Goal: Task Accomplishment & Management: Use online tool/utility

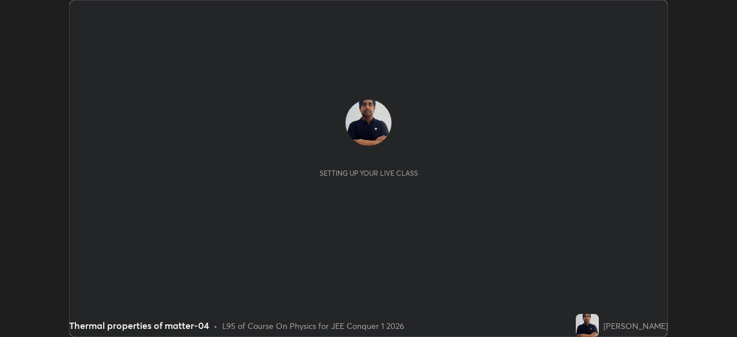
scroll to position [337, 737]
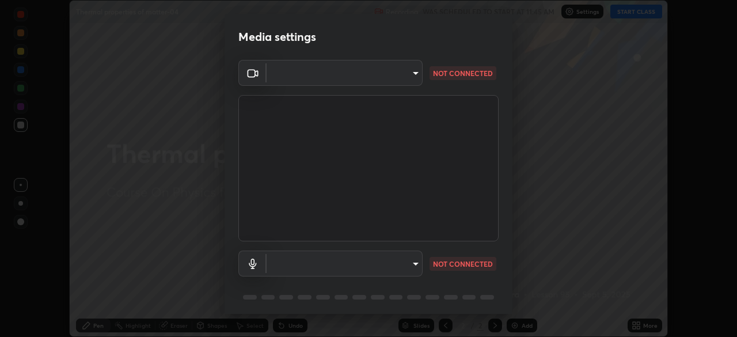
type input "6dd7f26dd43dc758996b1cf006e2949f7a02bee9d132d5f3f41e5eef0e7c266f"
type input "default"
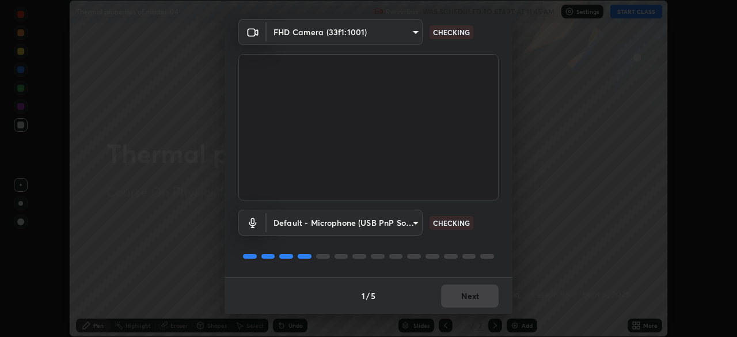
click at [451, 300] on div "1 / 5 Next" at bounding box center [369, 295] width 288 height 37
click at [473, 295] on div "1 / 5 Next" at bounding box center [369, 295] width 288 height 37
click at [475, 295] on div "1 / 5 Next" at bounding box center [369, 295] width 288 height 37
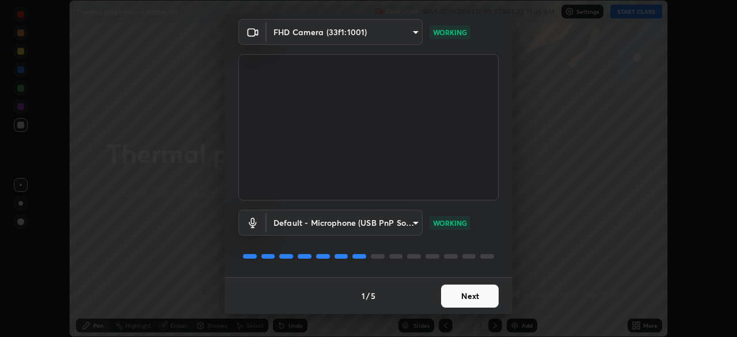
click at [474, 295] on button "Next" at bounding box center [470, 295] width 58 height 23
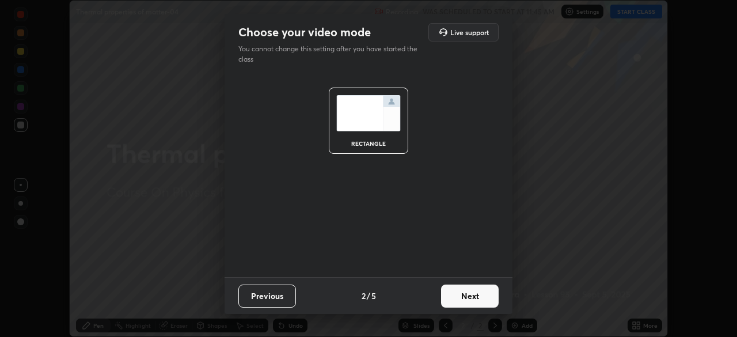
click at [473, 305] on button "Next" at bounding box center [470, 295] width 58 height 23
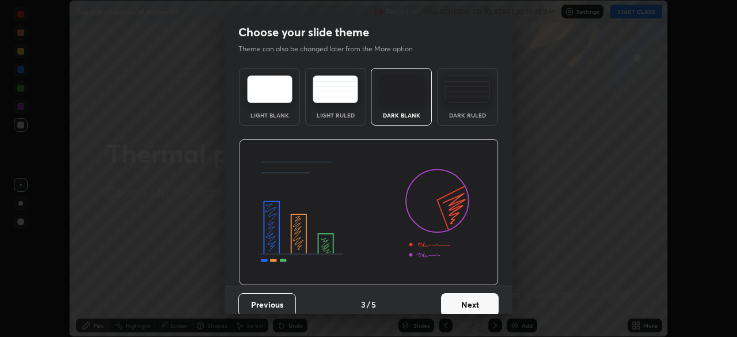
click at [474, 300] on button "Next" at bounding box center [470, 304] width 58 height 23
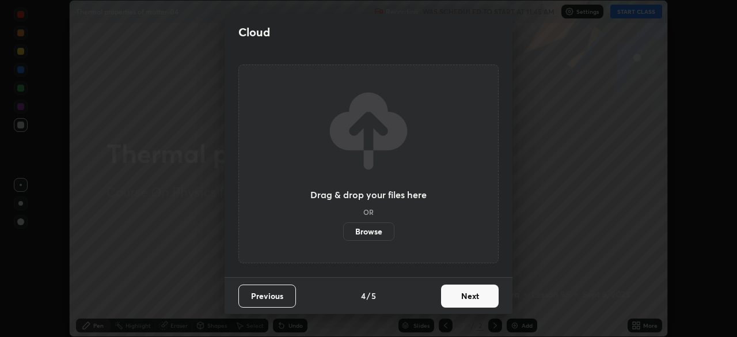
click at [474, 304] on button "Next" at bounding box center [470, 295] width 58 height 23
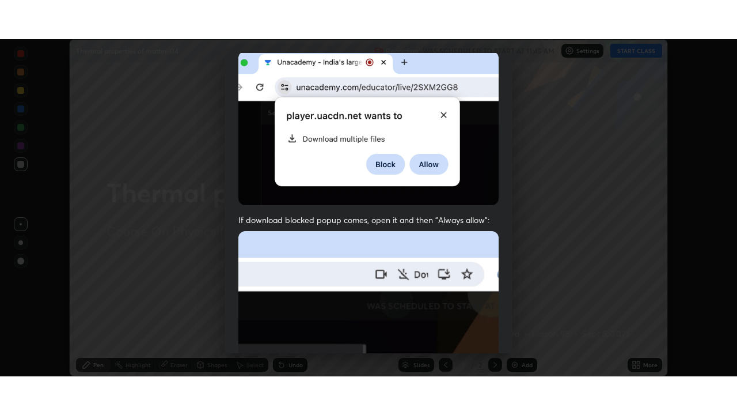
scroll to position [276, 0]
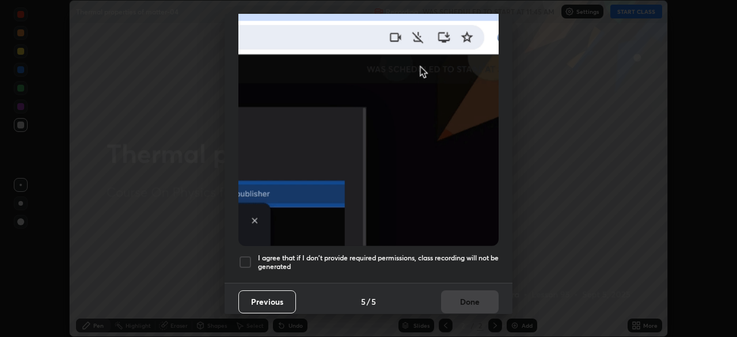
click at [250, 255] on div at bounding box center [245, 262] width 14 height 14
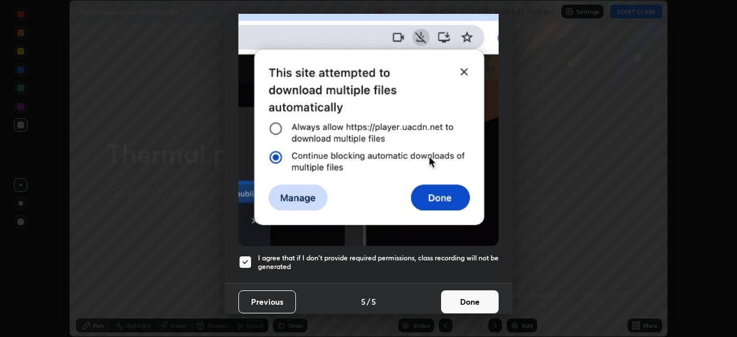
click at [480, 290] on button "Done" at bounding box center [470, 301] width 58 height 23
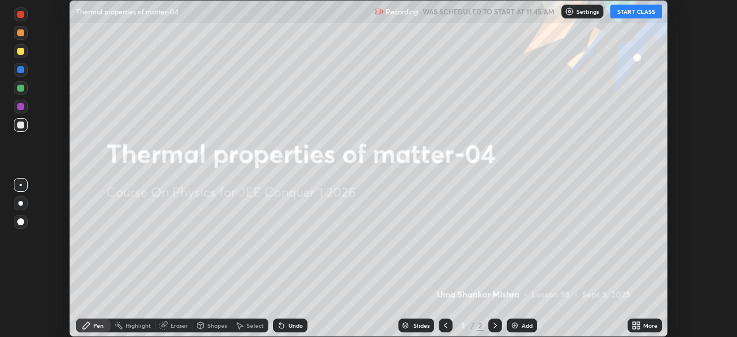
click at [631, 12] on button "START CLASS" at bounding box center [636, 12] width 52 height 14
click at [638, 327] on icon at bounding box center [638, 327] width 3 height 3
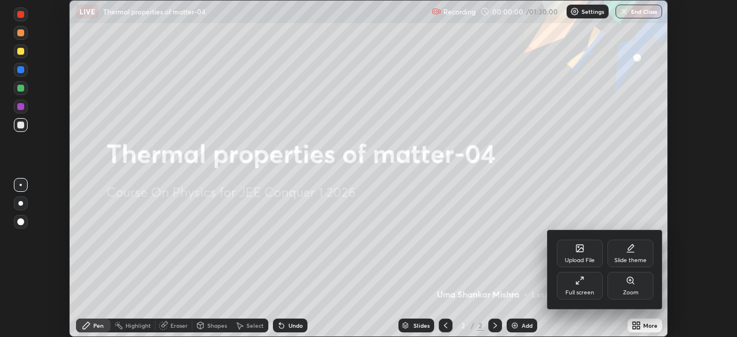
click at [578, 290] on div "Full screen" at bounding box center [579, 293] width 29 height 6
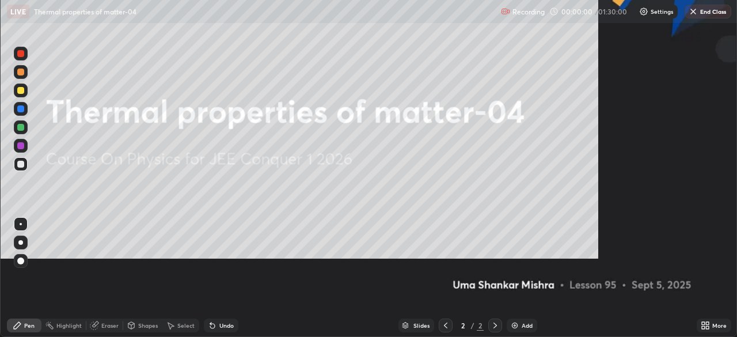
scroll to position [415, 737]
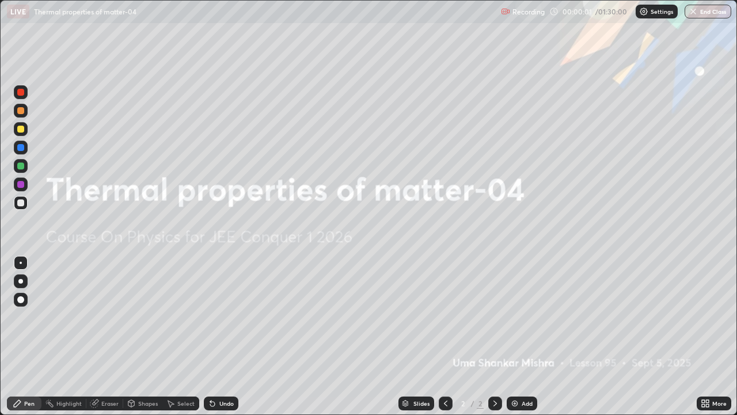
click at [519, 336] on div "Add" at bounding box center [522, 403] width 31 height 14
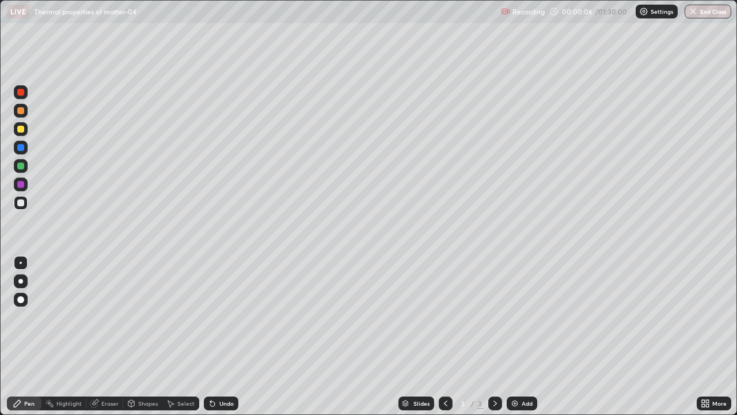
click at [23, 208] on div at bounding box center [21, 203] width 14 height 14
click at [24, 92] on div at bounding box center [20, 92] width 7 height 7
click at [20, 207] on div at bounding box center [21, 203] width 14 height 14
click at [21, 89] on div at bounding box center [20, 92] width 7 height 7
click at [21, 132] on div at bounding box center [20, 129] width 7 height 7
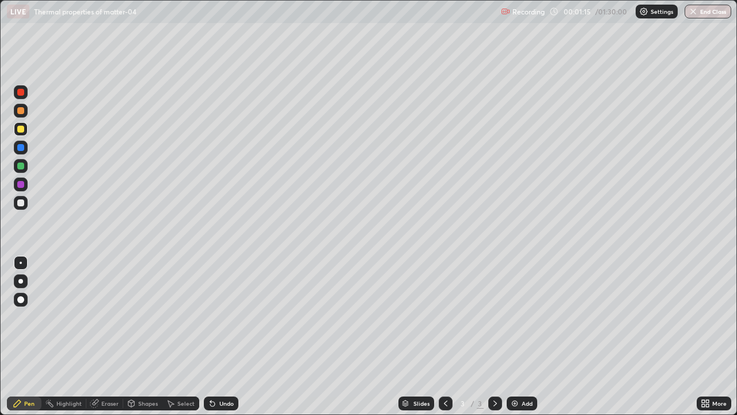
click at [109, 336] on div "Eraser" at bounding box center [109, 403] width 17 height 6
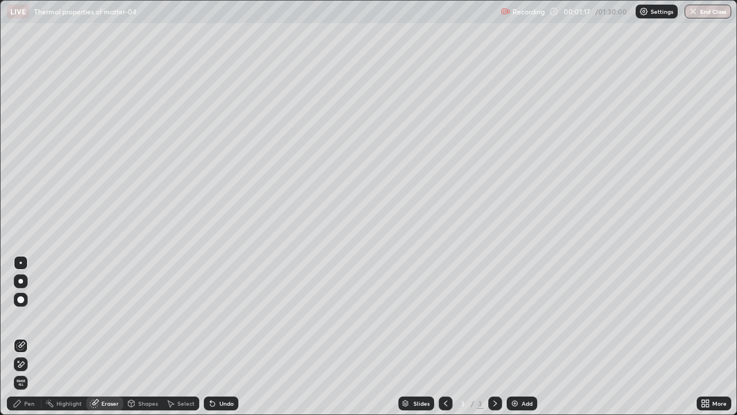
click at [29, 336] on div "Pen" at bounding box center [29, 403] width 10 height 6
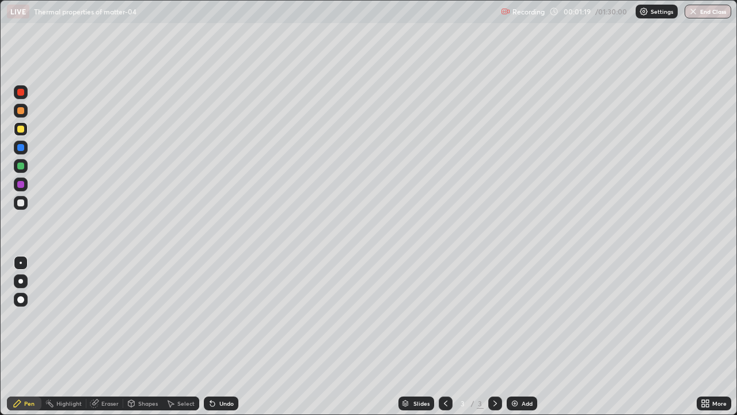
click at [112, 336] on div "Eraser" at bounding box center [104, 403] width 37 height 14
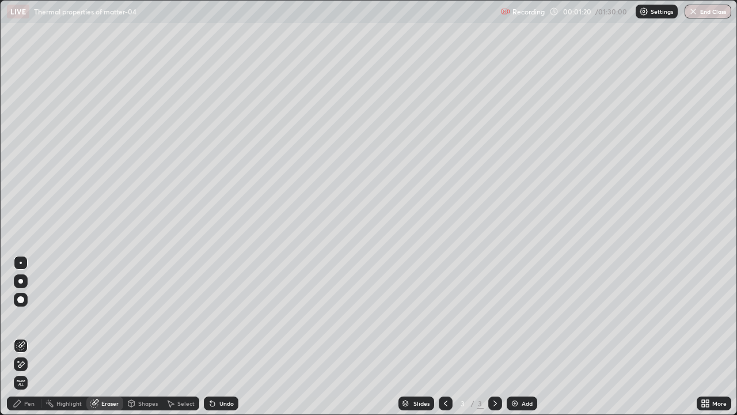
click at [25, 336] on div "Pen" at bounding box center [29, 403] width 10 height 6
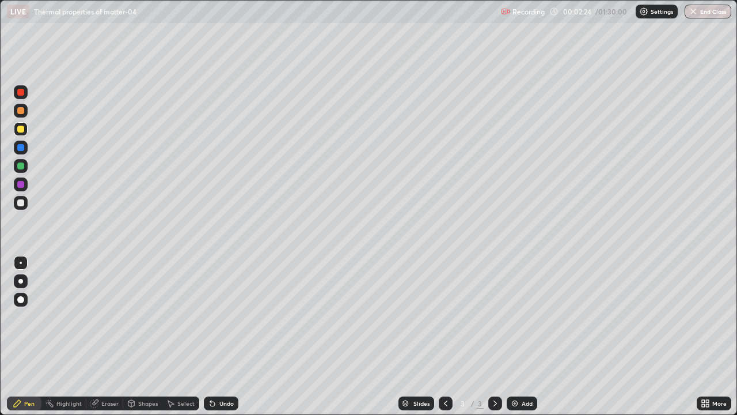
click at [111, 336] on div "Eraser" at bounding box center [109, 403] width 17 height 6
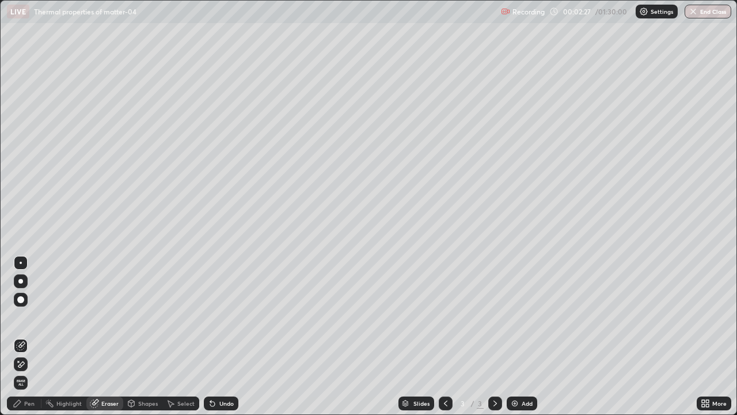
click at [31, 336] on div "Pen" at bounding box center [29, 403] width 10 height 6
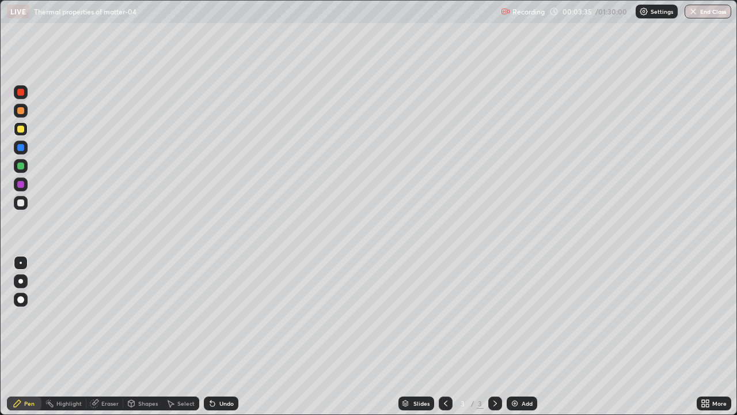
click at [515, 336] on img at bounding box center [514, 402] width 9 height 9
click at [444, 336] on icon at bounding box center [445, 402] width 9 height 9
click at [107, 336] on div "Eraser" at bounding box center [104, 403] width 37 height 14
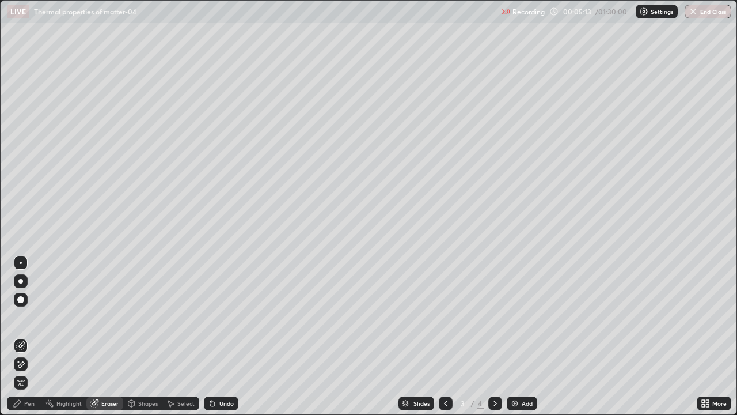
click at [31, 336] on div "Pen" at bounding box center [24, 403] width 35 height 14
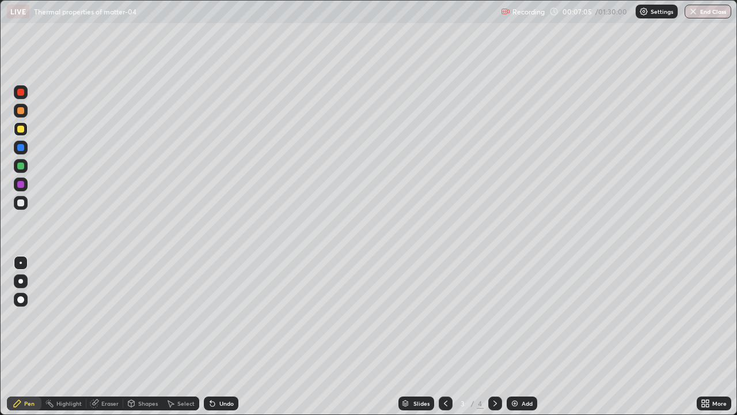
click at [494, 336] on icon at bounding box center [495, 402] width 9 height 9
click at [24, 93] on div at bounding box center [20, 92] width 7 height 7
click at [21, 133] on div at bounding box center [21, 129] width 14 height 14
click at [22, 94] on div at bounding box center [20, 92] width 7 height 7
click at [21, 93] on div at bounding box center [20, 92] width 7 height 7
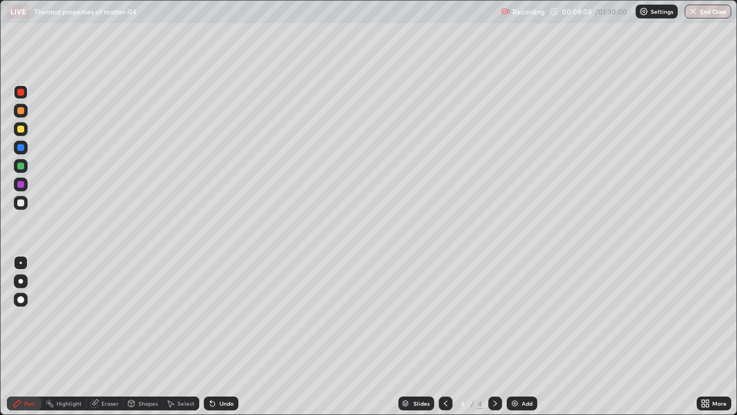
click at [21, 133] on div at bounding box center [21, 129] width 14 height 14
click at [22, 113] on div at bounding box center [20, 110] width 7 height 7
click at [22, 95] on div at bounding box center [20, 92] width 7 height 7
click at [21, 207] on div at bounding box center [21, 203] width 14 height 14
click at [21, 130] on div at bounding box center [20, 129] width 7 height 7
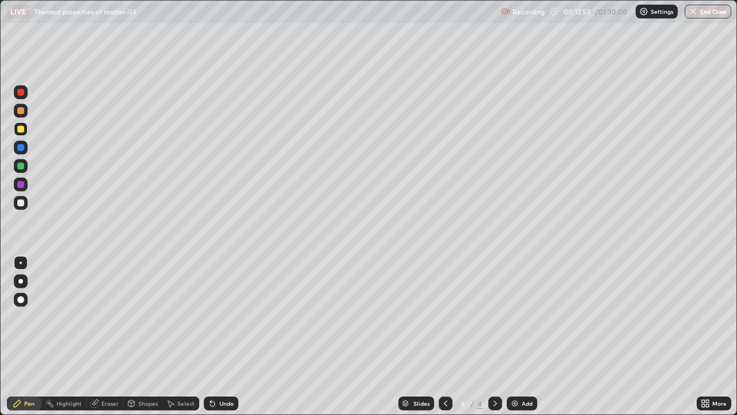
click at [21, 92] on div at bounding box center [20, 92] width 7 height 7
click at [26, 336] on div "Pen" at bounding box center [24, 403] width 35 height 14
click at [22, 207] on div at bounding box center [21, 203] width 14 height 14
click at [22, 172] on div at bounding box center [21, 166] width 14 height 14
click at [23, 129] on div at bounding box center [20, 129] width 7 height 7
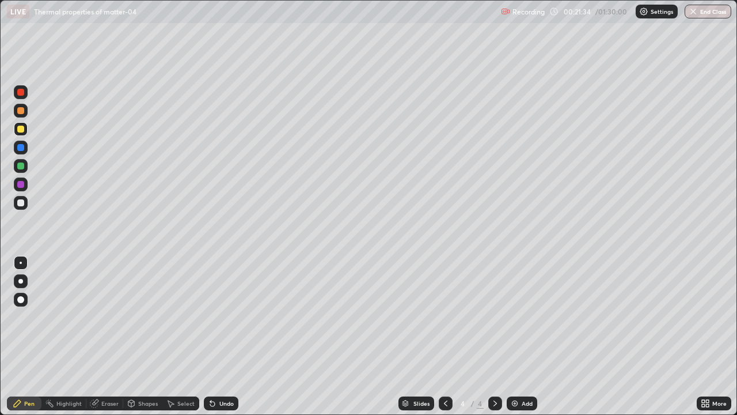
click at [28, 336] on div "Pen" at bounding box center [29, 403] width 10 height 6
click at [22, 187] on div at bounding box center [20, 184] width 7 height 7
click at [146, 336] on div "Shapes" at bounding box center [142, 403] width 39 height 14
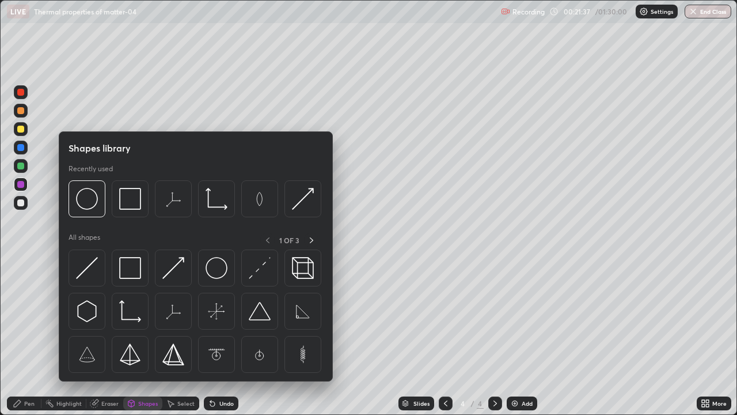
click at [105, 336] on div "Eraser" at bounding box center [109, 403] width 17 height 6
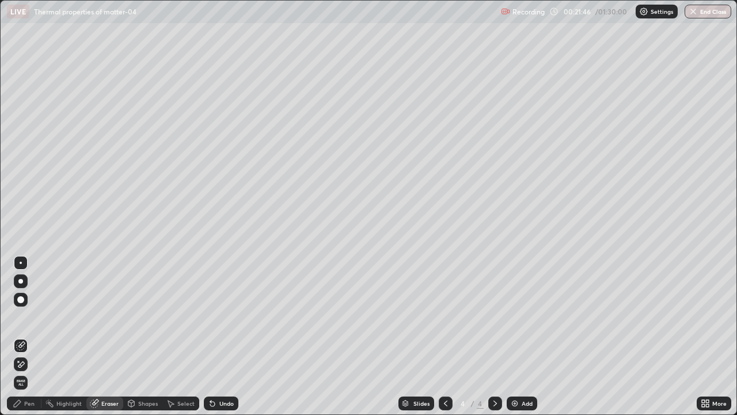
click at [27, 336] on div "Pen" at bounding box center [24, 403] width 35 height 14
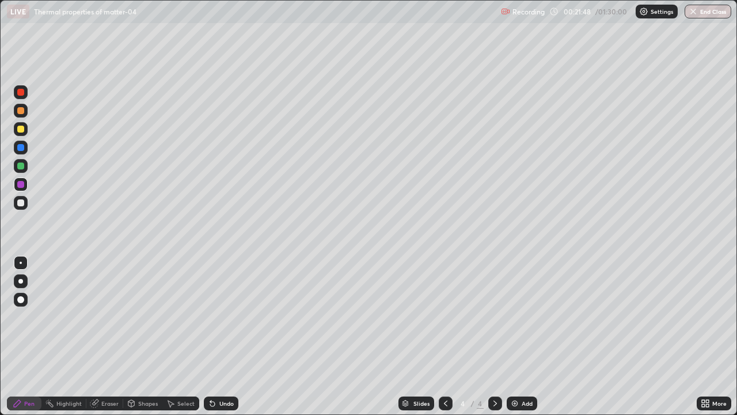
click at [19, 185] on div at bounding box center [20, 184] width 7 height 7
click at [22, 92] on div at bounding box center [20, 92] width 7 height 7
click at [21, 133] on div at bounding box center [21, 129] width 14 height 14
click at [21, 204] on div at bounding box center [20, 202] width 7 height 7
click at [20, 186] on div at bounding box center [20, 184] width 7 height 7
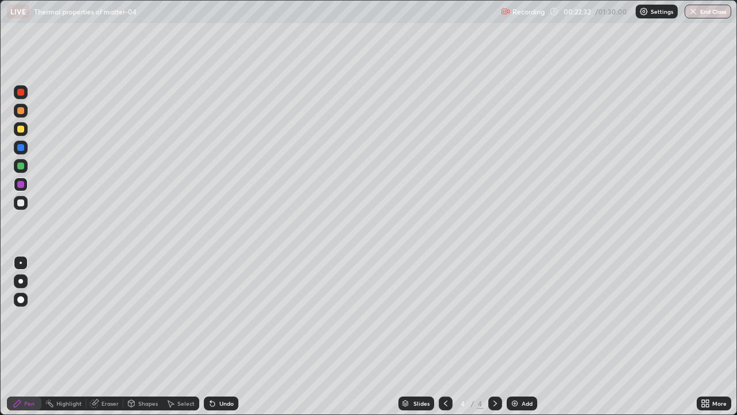
click at [22, 205] on div at bounding box center [20, 202] width 7 height 7
click at [107, 336] on div "Eraser" at bounding box center [104, 403] width 37 height 14
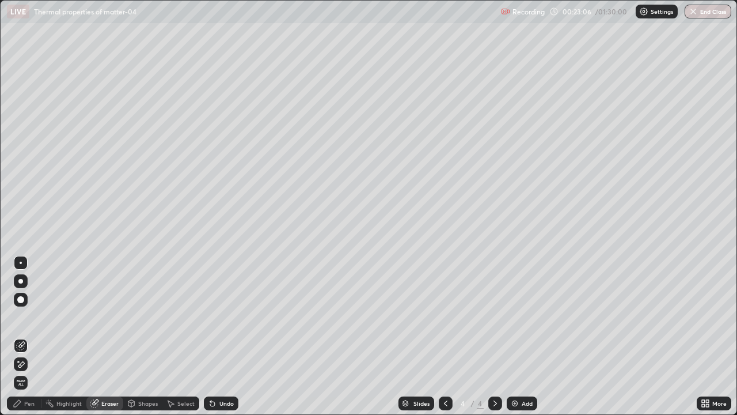
click at [20, 336] on div "Pen" at bounding box center [24, 403] width 35 height 14
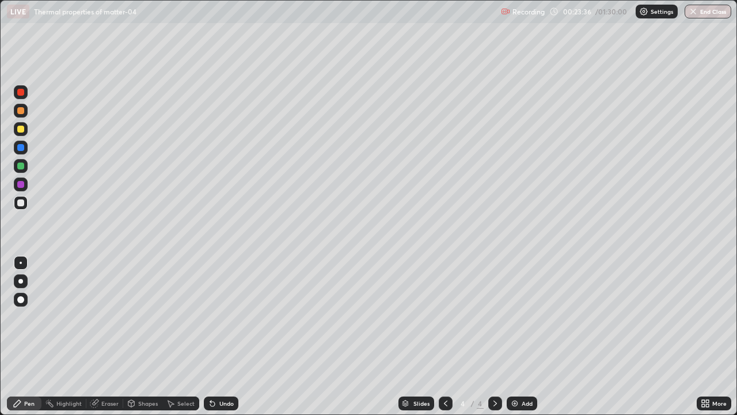
click at [21, 135] on div at bounding box center [21, 129] width 14 height 14
click at [111, 336] on div "Eraser" at bounding box center [109, 403] width 17 height 6
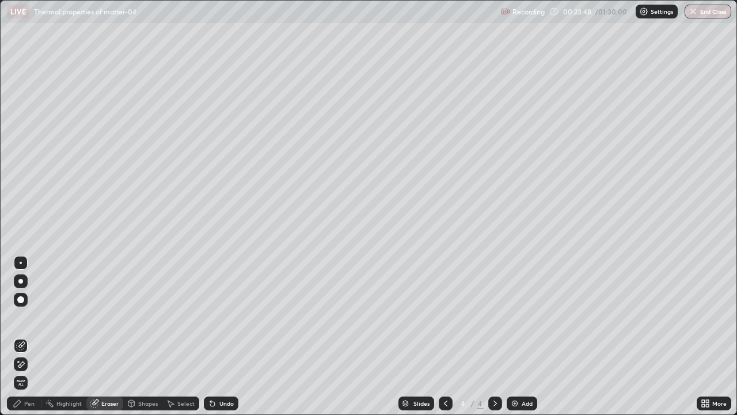
click at [27, 336] on div "Pen" at bounding box center [24, 403] width 35 height 14
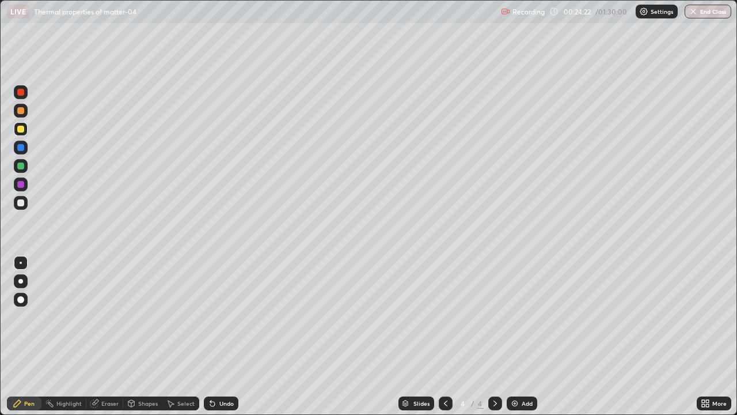
click at [105, 336] on div "Eraser" at bounding box center [109, 403] width 17 height 6
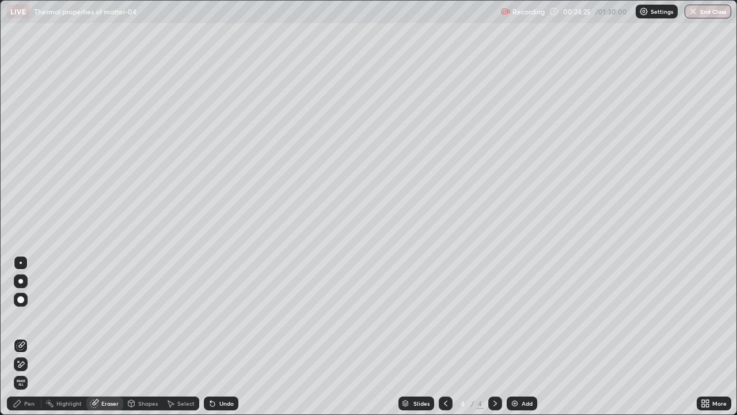
click at [33, 336] on div "Pen" at bounding box center [29, 403] width 10 height 6
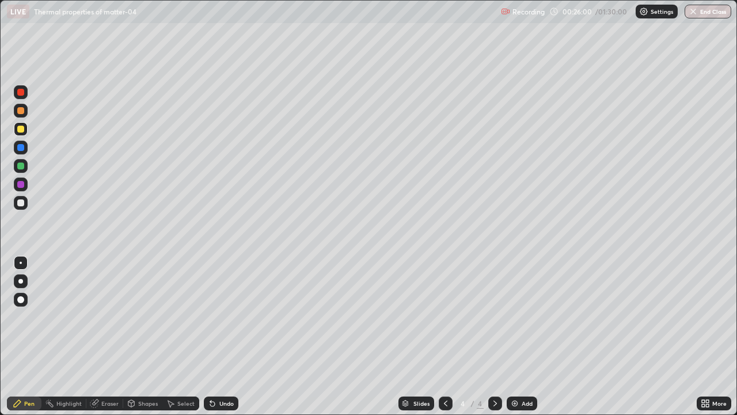
click at [20, 203] on div at bounding box center [20, 202] width 7 height 7
click at [19, 203] on div at bounding box center [20, 202] width 7 height 7
click at [19, 129] on div at bounding box center [20, 129] width 7 height 7
click at [21, 93] on div at bounding box center [20, 92] width 7 height 7
click at [23, 161] on div at bounding box center [21, 166] width 14 height 14
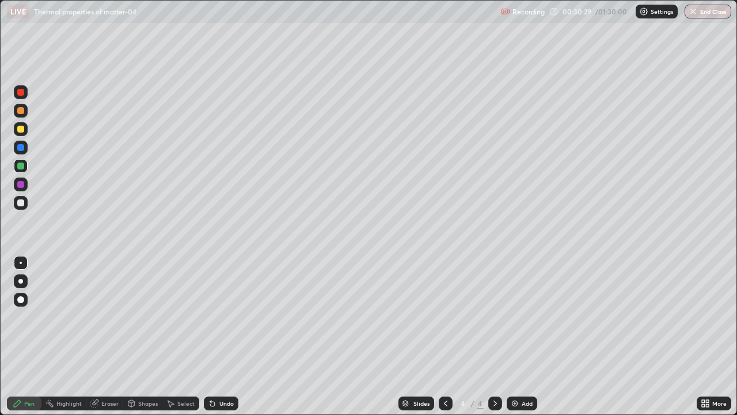
click at [21, 167] on div at bounding box center [20, 165] width 7 height 7
click at [109, 336] on div "Eraser" at bounding box center [109, 403] width 17 height 6
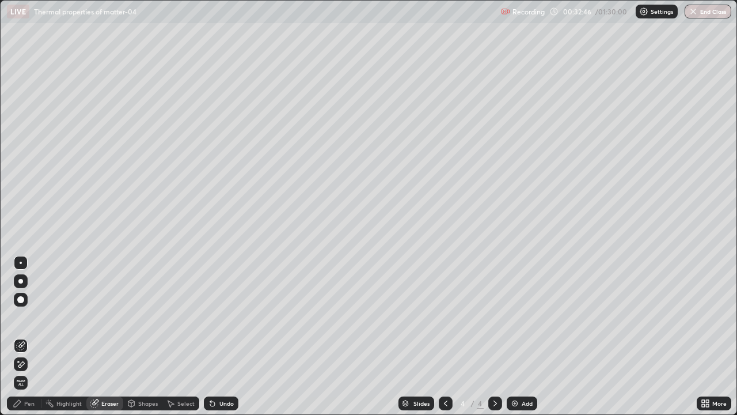
click at [31, 336] on div "Pen" at bounding box center [29, 403] width 10 height 6
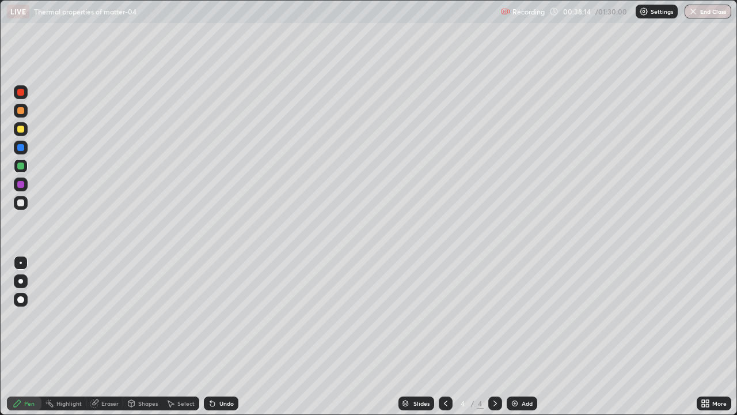
click at [513, 336] on div "Add" at bounding box center [522, 403] width 31 height 14
click at [19, 207] on div at bounding box center [21, 203] width 14 height 14
click at [21, 93] on div at bounding box center [20, 92] width 7 height 7
click at [21, 130] on div at bounding box center [20, 129] width 7 height 7
click at [20, 206] on div at bounding box center [20, 202] width 7 height 7
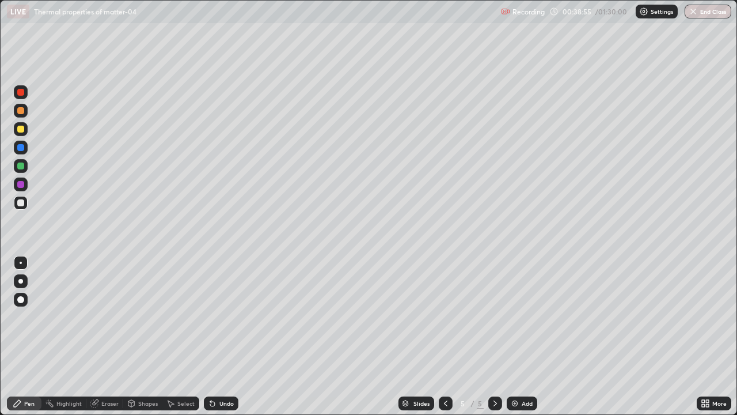
click at [23, 208] on div at bounding box center [21, 203] width 14 height 14
click at [19, 130] on div at bounding box center [20, 129] width 7 height 7
click at [19, 207] on div at bounding box center [21, 203] width 14 height 14
click at [445, 336] on icon at bounding box center [445, 402] width 9 height 9
click at [496, 336] on icon at bounding box center [495, 402] width 9 height 9
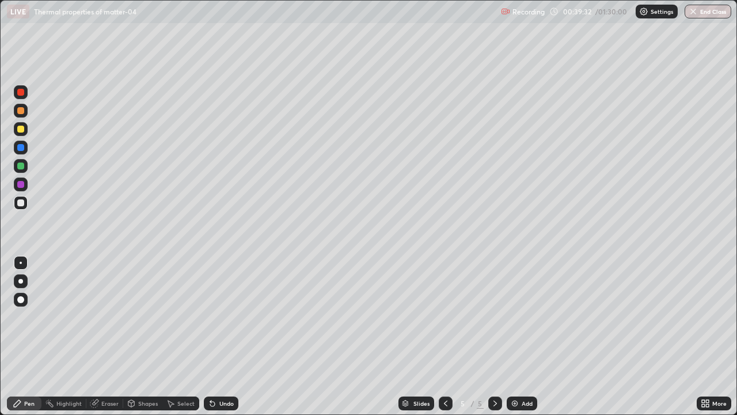
click at [21, 93] on div at bounding box center [20, 92] width 7 height 7
click at [22, 187] on div at bounding box center [20, 184] width 7 height 7
click at [25, 336] on div "Pen" at bounding box center [24, 403] width 35 height 14
click at [21, 186] on div at bounding box center [20, 184] width 7 height 7
click at [22, 93] on div at bounding box center [20, 92] width 7 height 7
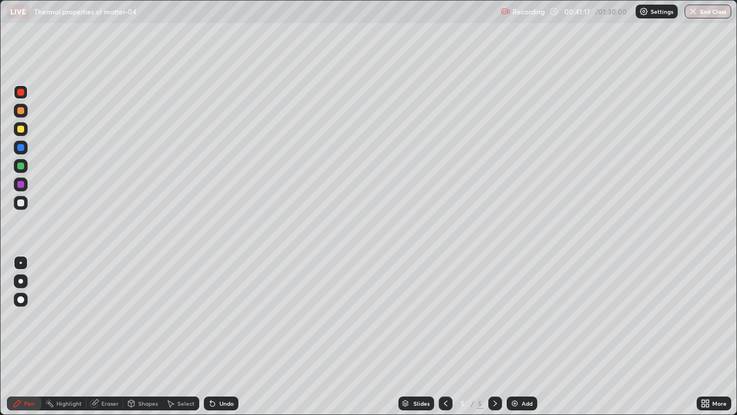
click at [22, 130] on div at bounding box center [20, 129] width 7 height 7
click at [21, 204] on div at bounding box center [20, 202] width 7 height 7
click at [22, 202] on div at bounding box center [20, 202] width 7 height 7
click at [20, 185] on div at bounding box center [20, 184] width 7 height 7
click at [21, 203] on div at bounding box center [20, 202] width 7 height 7
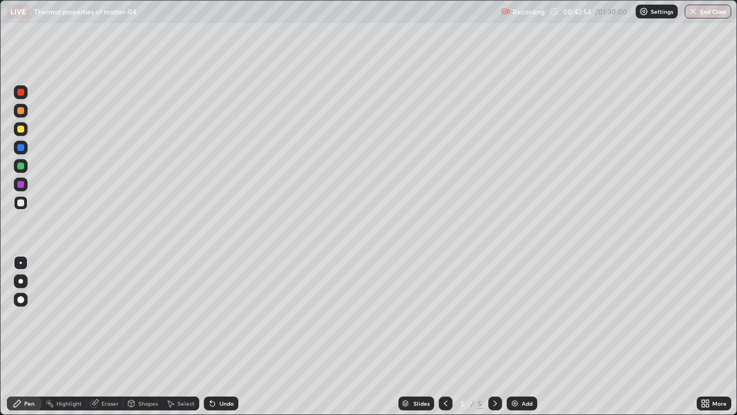
click at [67, 336] on div "Highlight" at bounding box center [68, 403] width 25 height 6
click at [108, 336] on div "Eraser" at bounding box center [109, 403] width 17 height 6
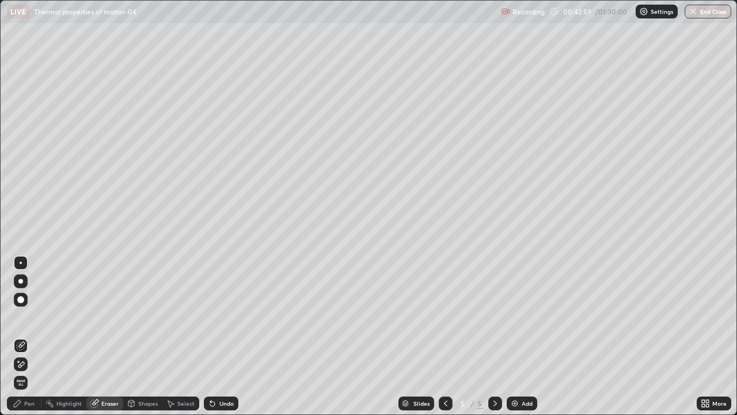
click at [31, 336] on div "Pen" at bounding box center [29, 403] width 10 height 6
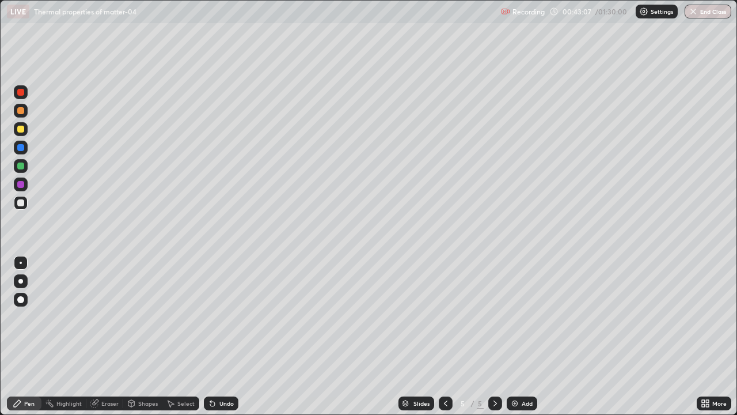
click at [108, 336] on div "Eraser" at bounding box center [104, 403] width 37 height 14
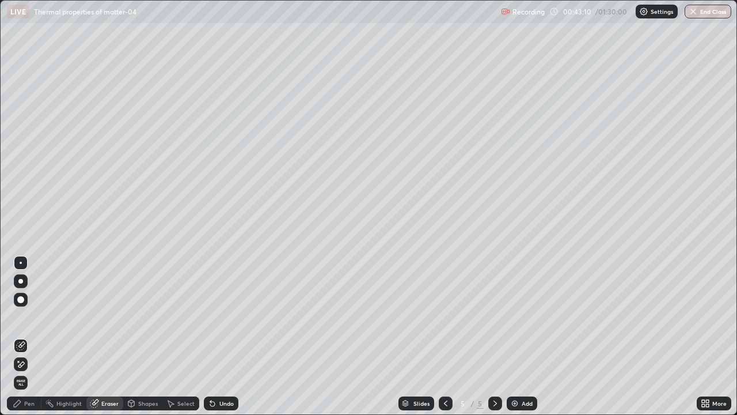
click at [25, 336] on div "Pen" at bounding box center [24, 403] width 35 height 14
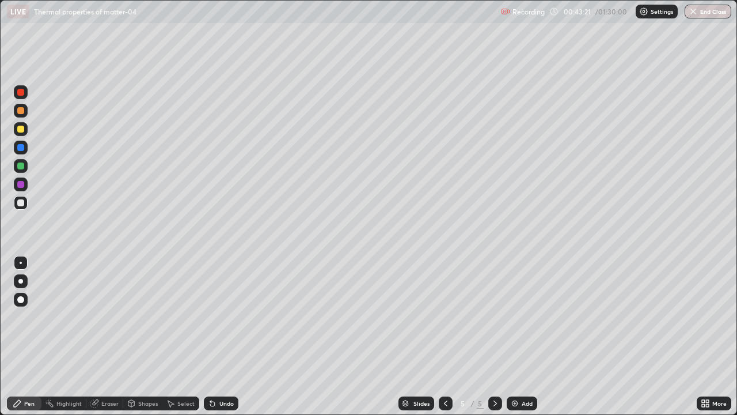
click at [23, 205] on div at bounding box center [20, 202] width 7 height 7
click at [20, 95] on div at bounding box center [20, 92] width 7 height 7
click at [107, 336] on div "Eraser" at bounding box center [109, 403] width 17 height 6
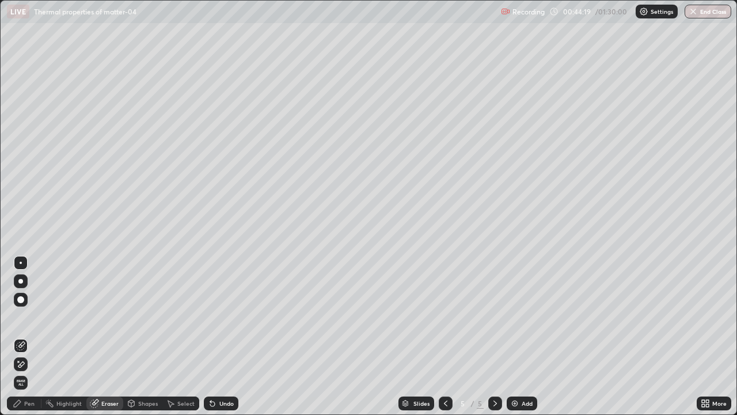
click at [19, 336] on icon at bounding box center [17, 402] width 9 height 9
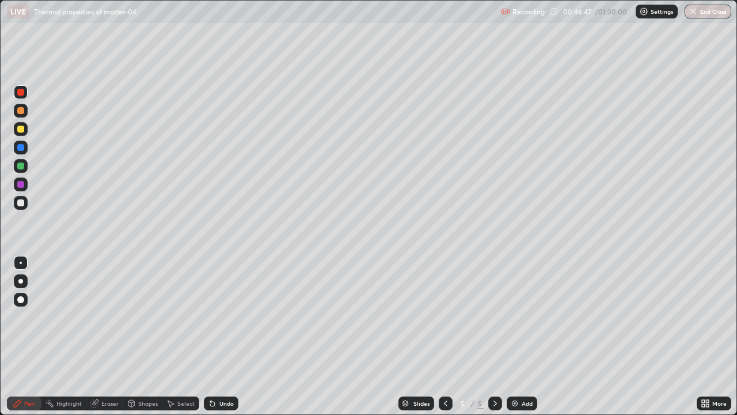
click at [24, 208] on div at bounding box center [21, 203] width 14 height 14
click at [106, 336] on div "Eraser" at bounding box center [104, 403] width 37 height 14
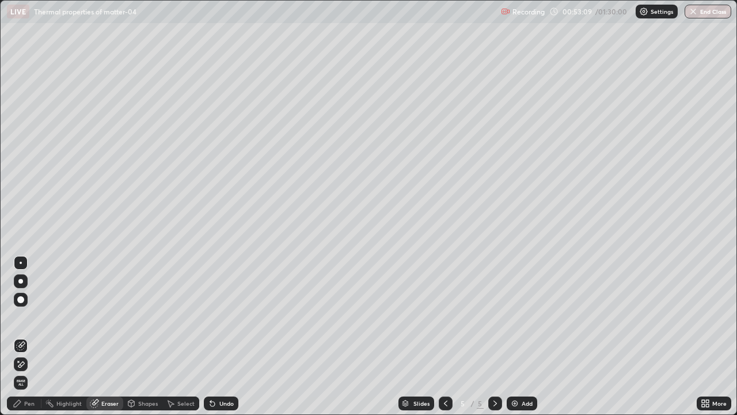
click at [511, 336] on img at bounding box center [514, 402] width 9 height 9
click at [27, 336] on div "Pen" at bounding box center [24, 403] width 35 height 14
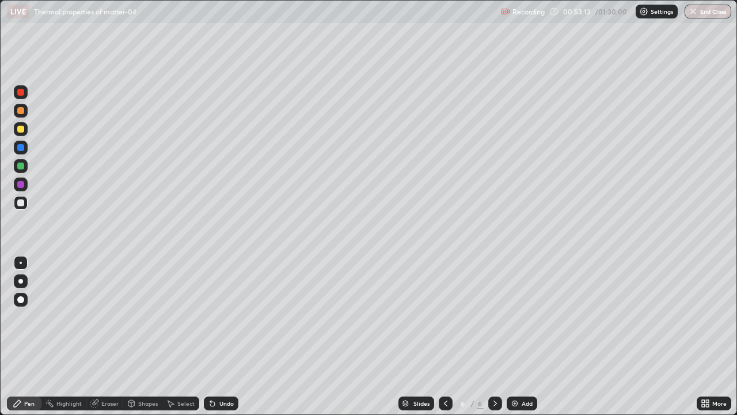
click at [21, 168] on div at bounding box center [20, 165] width 7 height 7
click at [21, 204] on div at bounding box center [20, 202] width 7 height 7
click at [20, 185] on div at bounding box center [20, 184] width 7 height 7
click at [22, 94] on div at bounding box center [20, 92] width 7 height 7
click at [19, 204] on div at bounding box center [20, 202] width 7 height 7
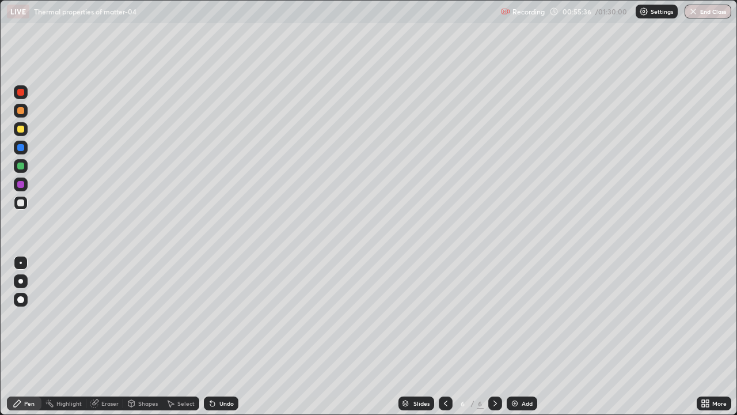
click at [22, 94] on div at bounding box center [20, 92] width 7 height 7
click at [21, 94] on div at bounding box center [20, 92] width 7 height 7
click at [20, 207] on div at bounding box center [21, 203] width 14 height 14
click at [22, 97] on div at bounding box center [21, 92] width 14 height 14
click at [22, 92] on div at bounding box center [20, 92] width 7 height 7
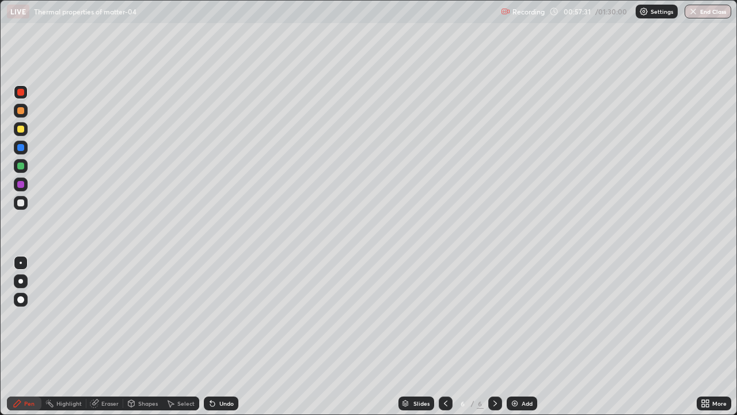
click at [21, 168] on div at bounding box center [20, 165] width 7 height 7
click at [517, 336] on div "Add" at bounding box center [522, 403] width 31 height 14
click at [19, 98] on div at bounding box center [21, 92] width 14 height 14
click at [20, 207] on div at bounding box center [21, 203] width 14 height 14
click at [20, 90] on div at bounding box center [20, 92] width 7 height 7
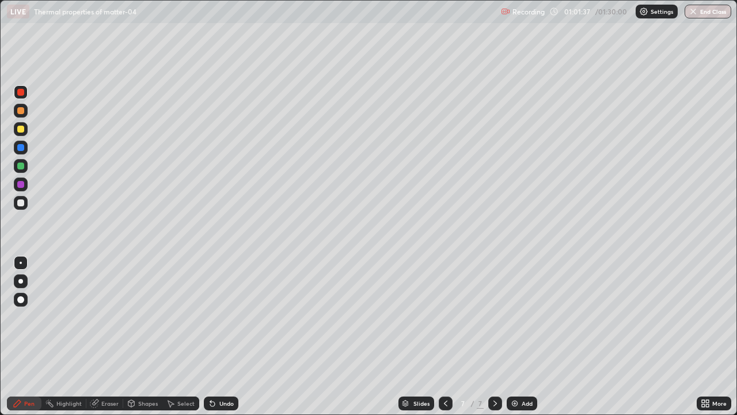
click at [21, 130] on div at bounding box center [20, 129] width 7 height 7
click at [20, 168] on div at bounding box center [20, 165] width 7 height 7
click at [21, 204] on div at bounding box center [20, 202] width 7 height 7
click at [21, 183] on div at bounding box center [20, 184] width 7 height 7
click at [524, 336] on div "Add" at bounding box center [527, 403] width 11 height 6
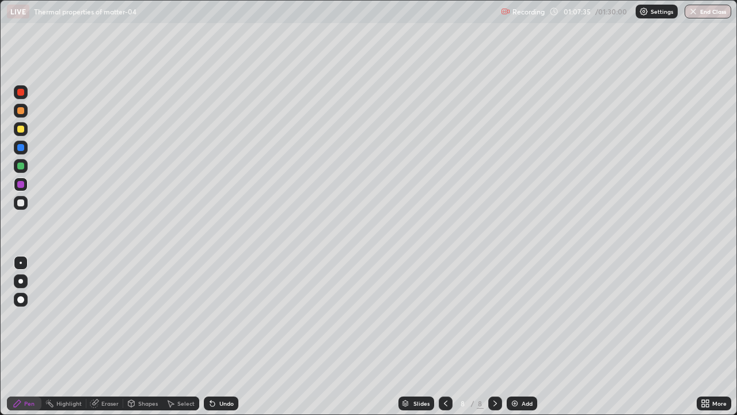
click at [24, 208] on div at bounding box center [21, 203] width 14 height 14
click at [19, 170] on div at bounding box center [21, 166] width 14 height 14
click at [22, 97] on div at bounding box center [21, 92] width 14 height 14
click at [21, 93] on div at bounding box center [20, 92] width 7 height 7
click at [22, 204] on div at bounding box center [20, 202] width 7 height 7
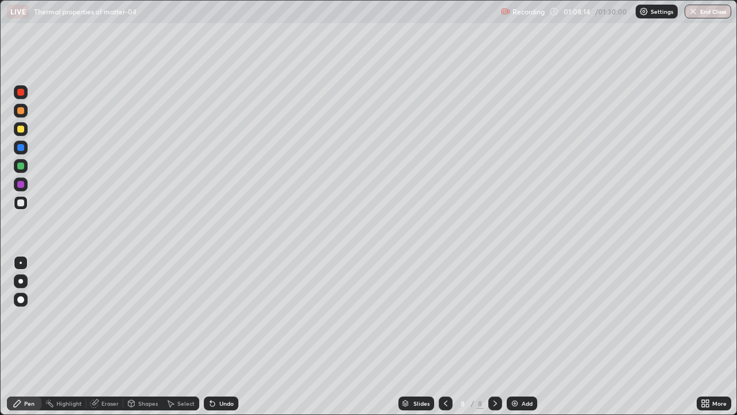
click at [21, 131] on div at bounding box center [20, 129] width 7 height 7
click at [18, 186] on div at bounding box center [20, 184] width 7 height 7
click at [21, 166] on div at bounding box center [20, 165] width 7 height 7
click at [22, 128] on div at bounding box center [20, 129] width 7 height 7
click at [21, 203] on div at bounding box center [20, 202] width 7 height 7
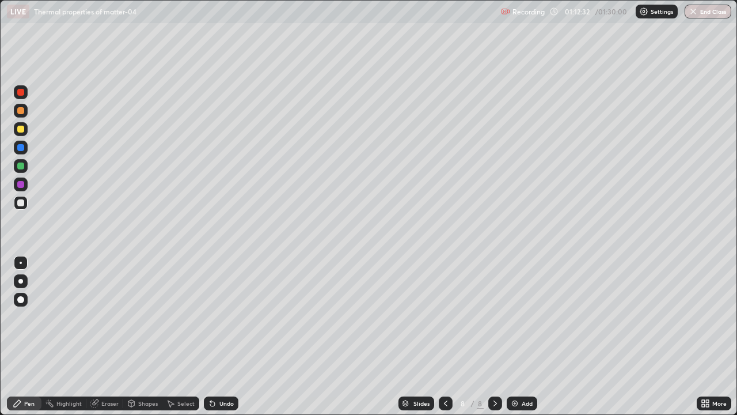
click at [22, 130] on div at bounding box center [20, 129] width 7 height 7
click at [613, 336] on div "Slides 8 / 8 Add" at bounding box center [467, 403] width 458 height 23
click at [514, 336] on img at bounding box center [514, 402] width 9 height 9
click at [445, 336] on icon at bounding box center [445, 402] width 9 height 9
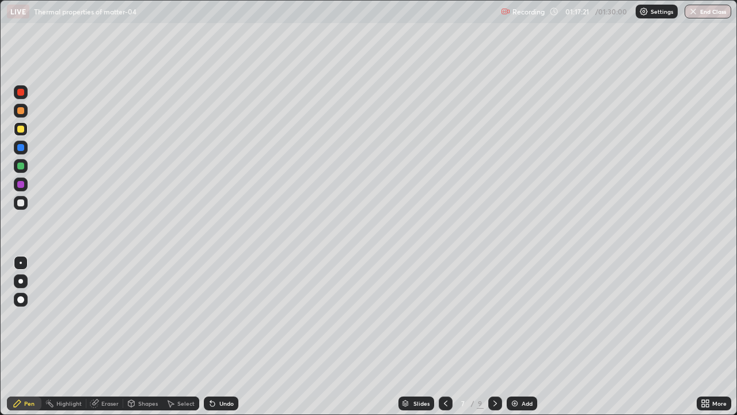
click at [444, 336] on icon at bounding box center [445, 402] width 9 height 9
click at [445, 336] on icon at bounding box center [445, 403] width 3 height 6
click at [443, 336] on div at bounding box center [446, 403] width 14 height 14
click at [445, 336] on icon at bounding box center [445, 402] width 9 height 9
click at [495, 336] on icon at bounding box center [495, 402] width 9 height 9
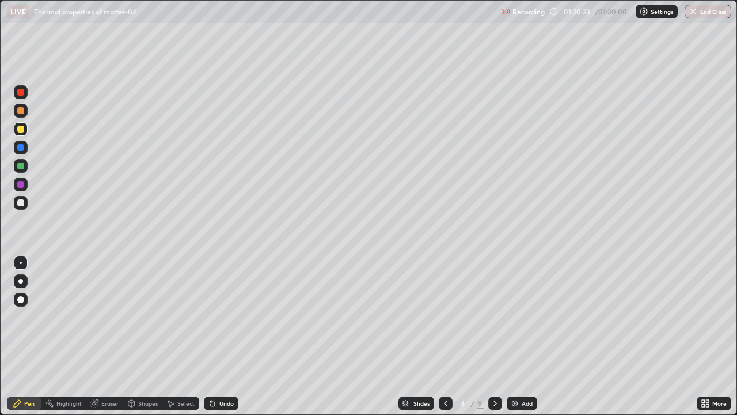
click at [493, 336] on icon at bounding box center [495, 402] width 9 height 9
click at [498, 336] on icon at bounding box center [495, 402] width 9 height 9
click at [494, 336] on icon at bounding box center [495, 402] width 9 height 9
click at [445, 336] on icon at bounding box center [445, 402] width 9 height 9
click at [494, 336] on icon at bounding box center [495, 402] width 9 height 9
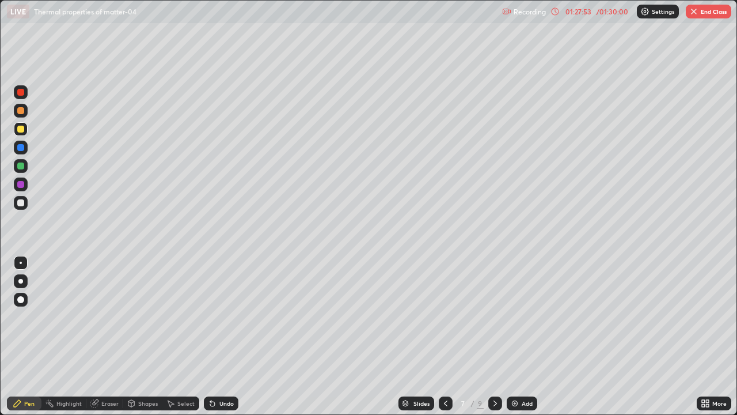
click at [491, 336] on icon at bounding box center [495, 402] width 9 height 9
click at [443, 336] on icon at bounding box center [445, 402] width 9 height 9
click at [703, 10] on button "End Class" at bounding box center [708, 12] width 45 height 14
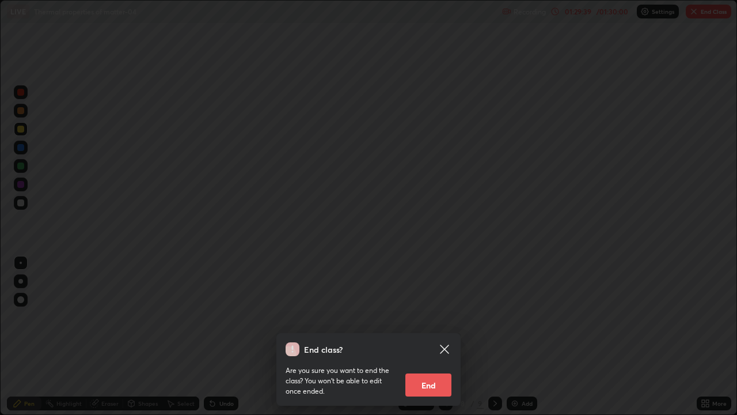
click at [429, 336] on button "End" at bounding box center [428, 384] width 46 height 23
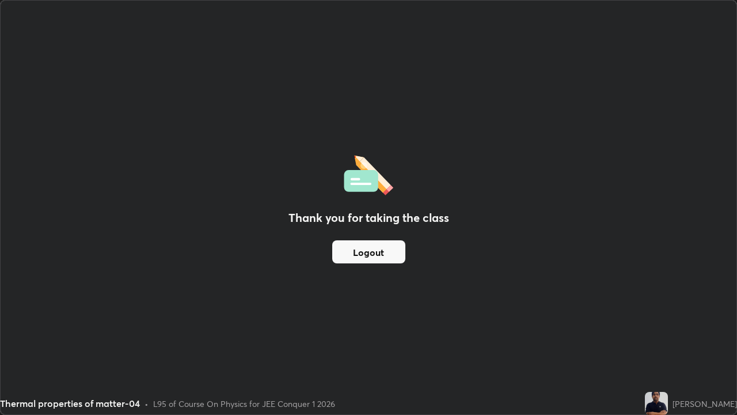
click at [378, 246] on button "Logout" at bounding box center [368, 251] width 73 height 23
click at [388, 252] on button "Logout" at bounding box center [368, 251] width 73 height 23
click at [379, 253] on button "Logout" at bounding box center [368, 251] width 73 height 23
click at [377, 256] on button "Logout" at bounding box center [368, 251] width 73 height 23
click at [364, 252] on button "Logout" at bounding box center [368, 251] width 73 height 23
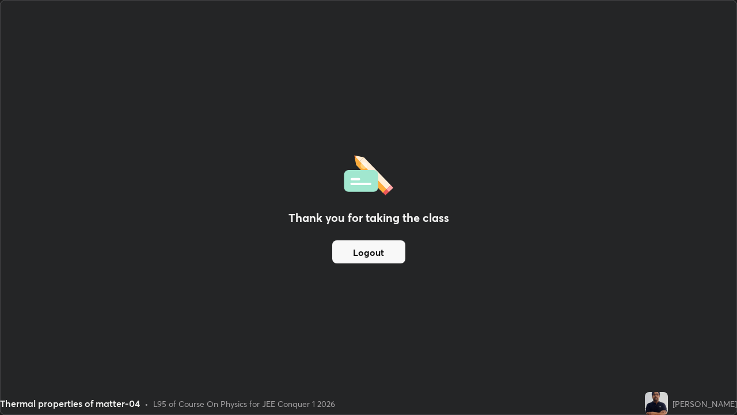
click at [377, 253] on button "Logout" at bounding box center [368, 251] width 73 height 23
click at [375, 251] on button "Logout" at bounding box center [368, 251] width 73 height 23
click at [375, 254] on button "Logout" at bounding box center [368, 251] width 73 height 23
click at [378, 253] on button "Logout" at bounding box center [368, 251] width 73 height 23
click at [381, 254] on button "Logout" at bounding box center [368, 251] width 73 height 23
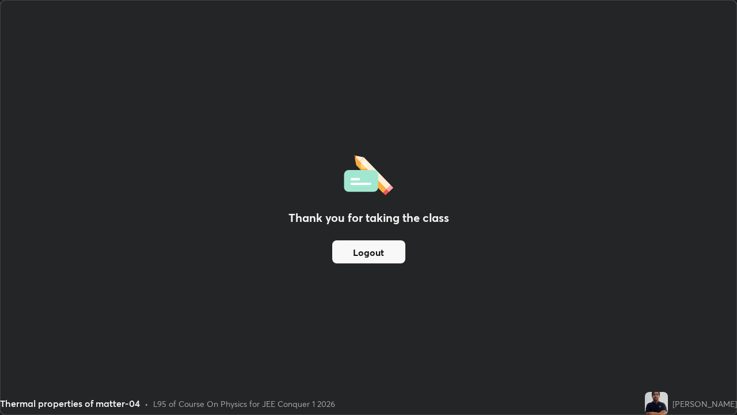
click at [381, 257] on button "Logout" at bounding box center [368, 251] width 73 height 23
click at [385, 256] on button "Logout" at bounding box center [368, 251] width 73 height 23
click at [381, 253] on button "Logout" at bounding box center [368, 251] width 73 height 23
click at [343, 254] on button "Logout" at bounding box center [368, 251] width 73 height 23
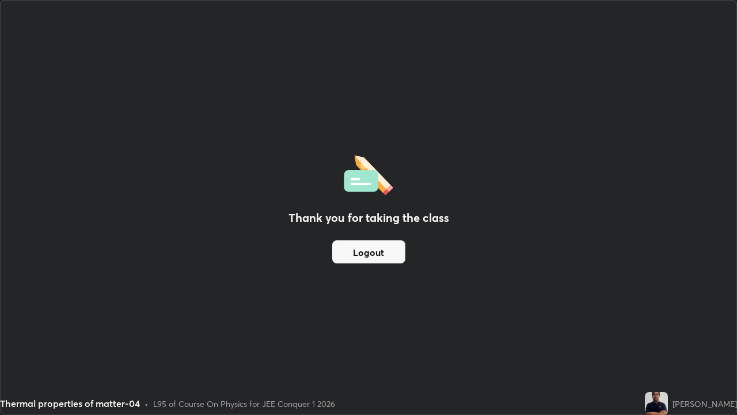
click at [343, 257] on button "Logout" at bounding box center [368, 251] width 73 height 23
click at [343, 256] on button "Logout" at bounding box center [368, 251] width 73 height 23
click at [346, 254] on button "Logout" at bounding box center [368, 251] width 73 height 23
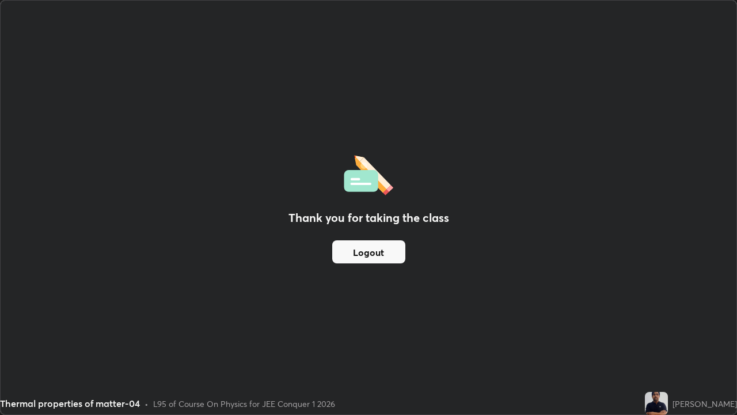
click at [363, 252] on button "Logout" at bounding box center [368, 251] width 73 height 23
click at [361, 252] on button "Logout" at bounding box center [368, 251] width 73 height 23
click at [363, 253] on button "Logout" at bounding box center [368, 251] width 73 height 23
click at [360, 253] on button "Logout" at bounding box center [368, 251] width 73 height 23
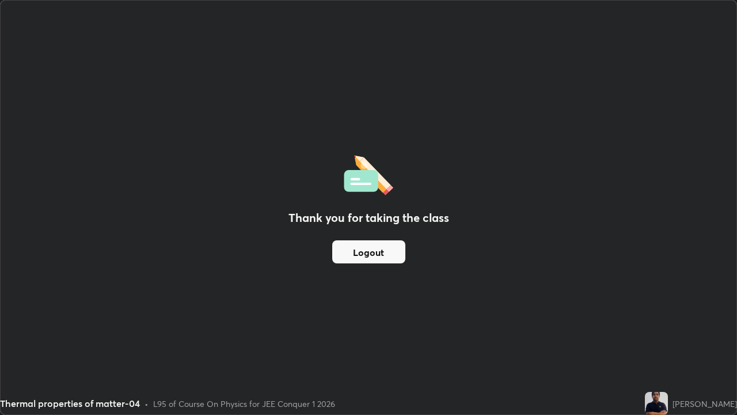
click at [367, 252] on button "Logout" at bounding box center [368, 251] width 73 height 23
click at [368, 255] on button "Logout" at bounding box center [368, 251] width 73 height 23
click at [363, 255] on button "Logout" at bounding box center [368, 251] width 73 height 23
click at [359, 251] on button "Logout" at bounding box center [368, 251] width 73 height 23
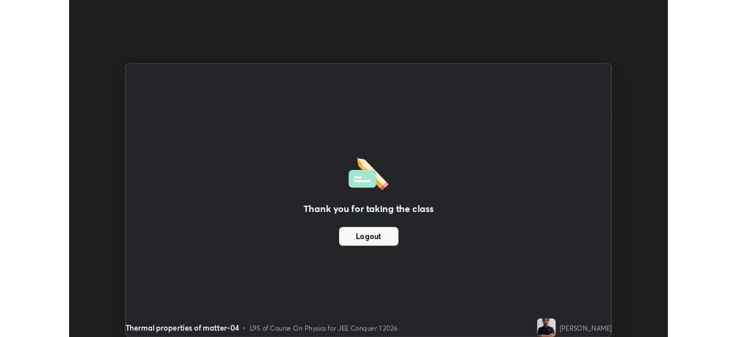
scroll to position [57249, 56848]
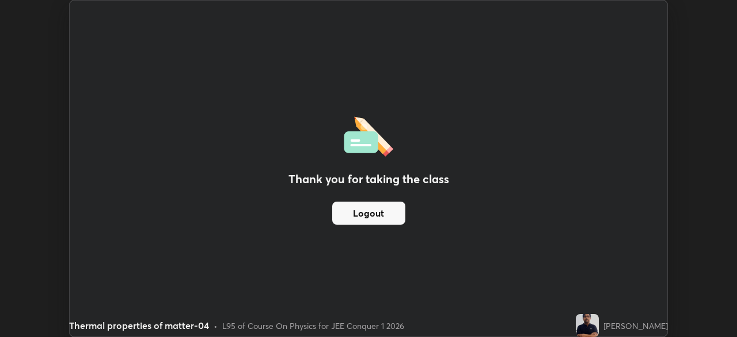
click at [354, 212] on button "Logout" at bounding box center [368, 213] width 73 height 23
